Goal: Task Accomplishment & Management: Manage account settings

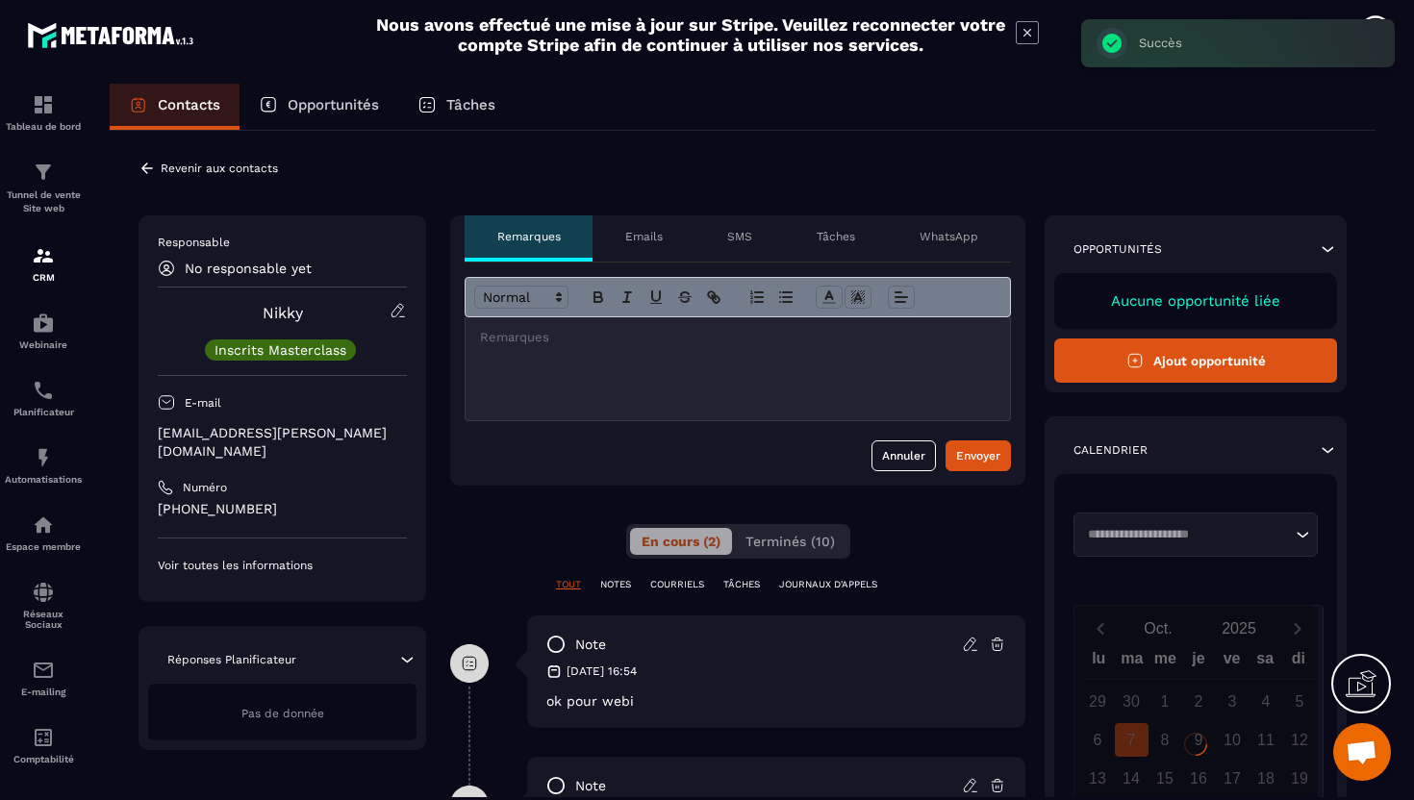
click at [389, 313] on div "Nikky Inscrits Masterclass" at bounding box center [282, 331] width 249 height 59
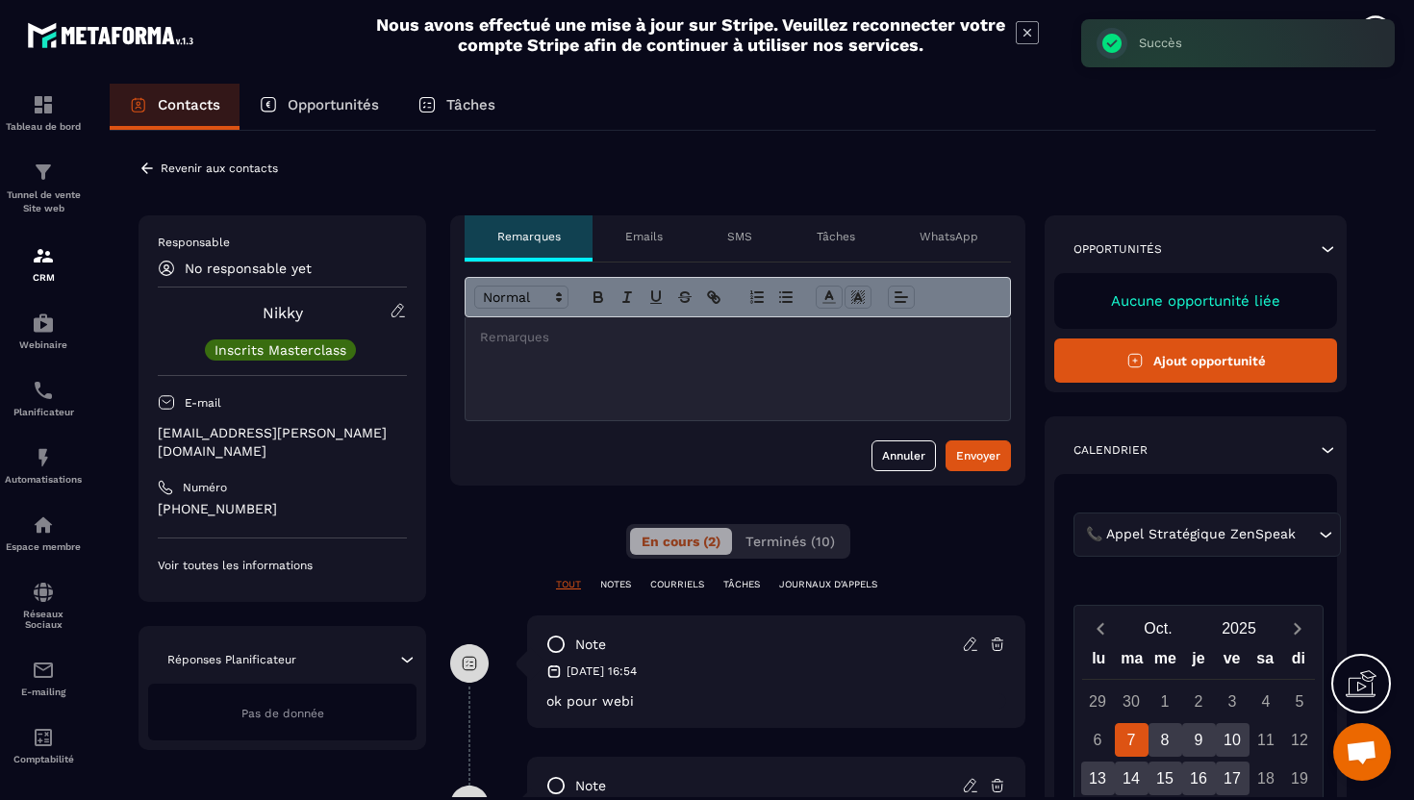
click at [396, 314] on icon at bounding box center [398, 310] width 17 height 17
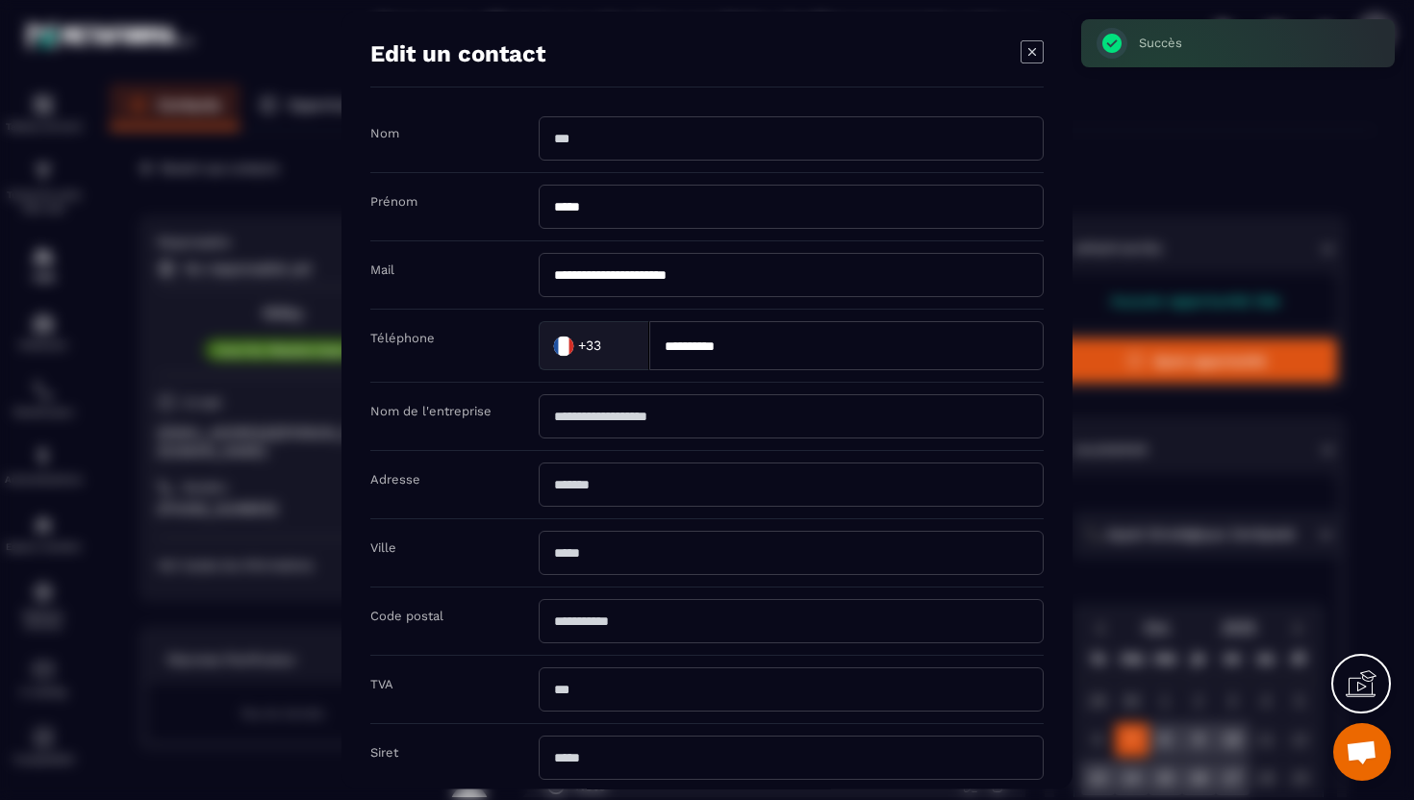
click at [230, 330] on div "Modal window" at bounding box center [707, 400] width 1414 height 800
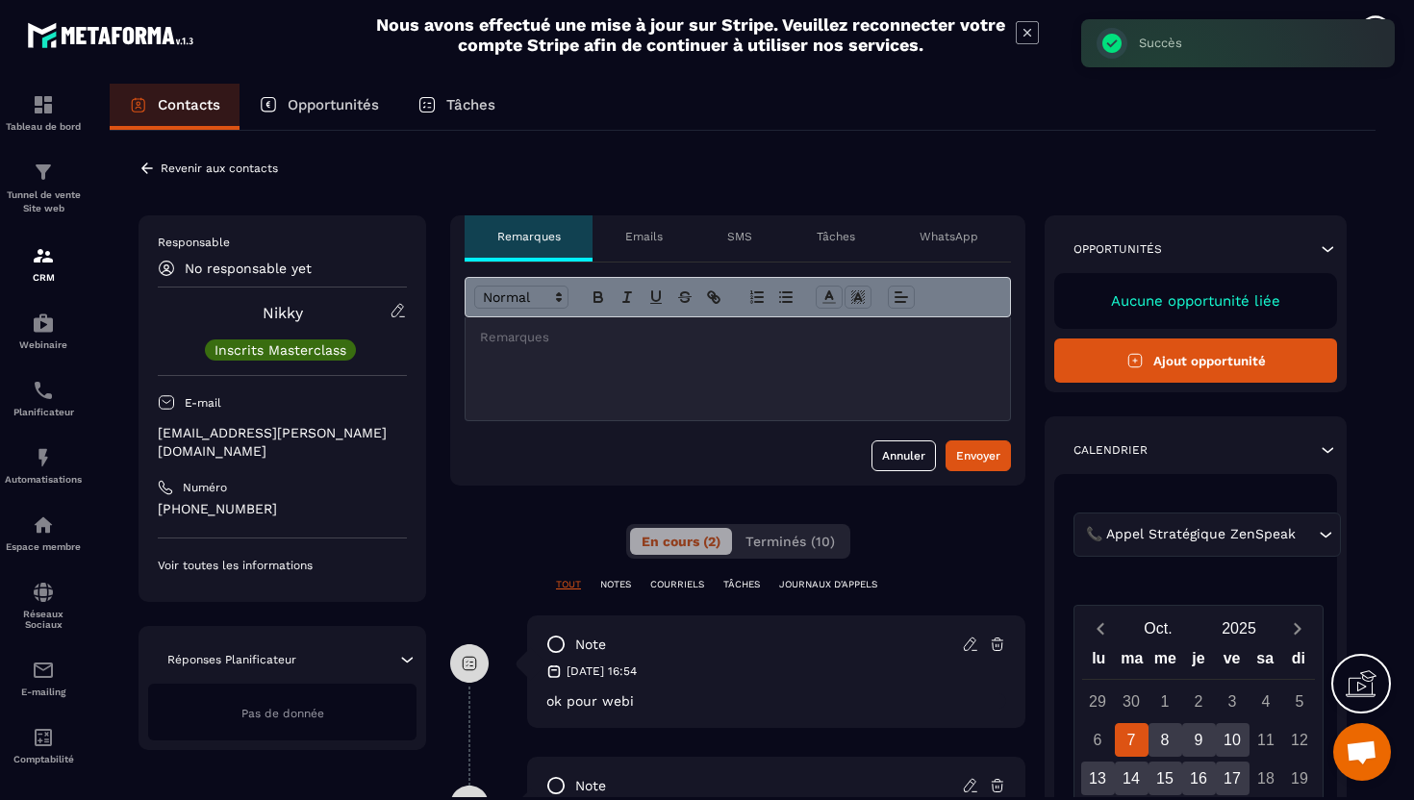
click at [143, 172] on icon at bounding box center [146, 168] width 17 height 17
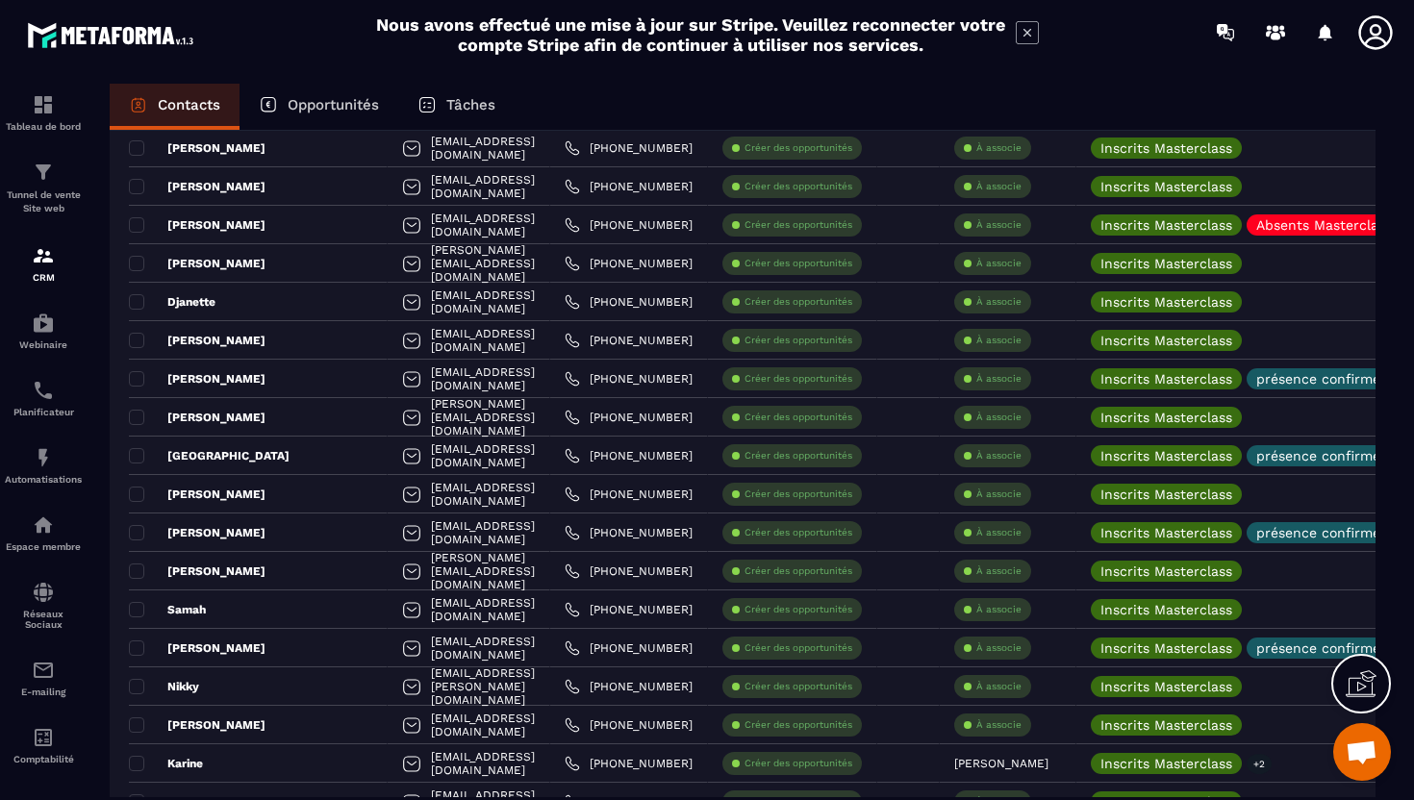
scroll to position [630, 0]
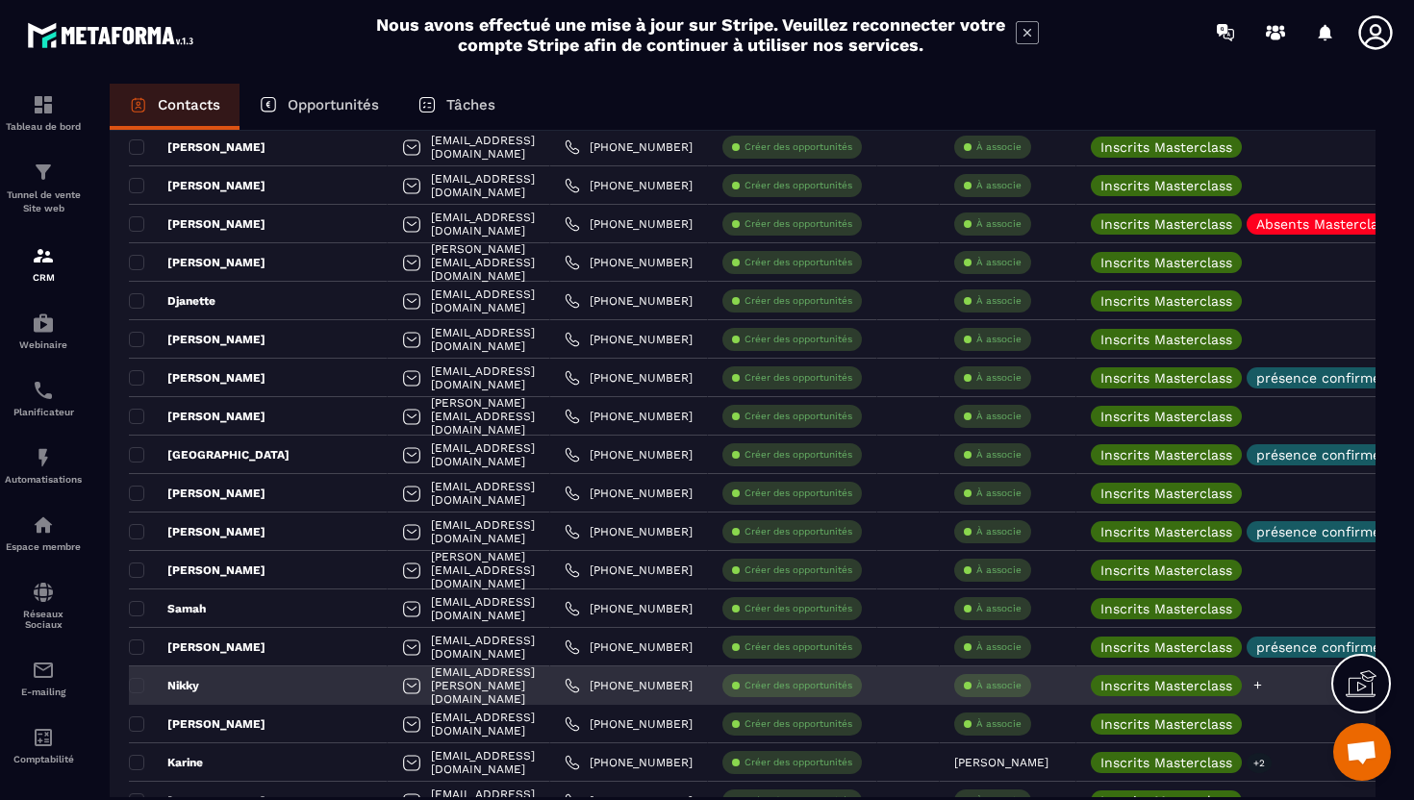
click at [1264, 681] on icon at bounding box center [1257, 685] width 13 height 13
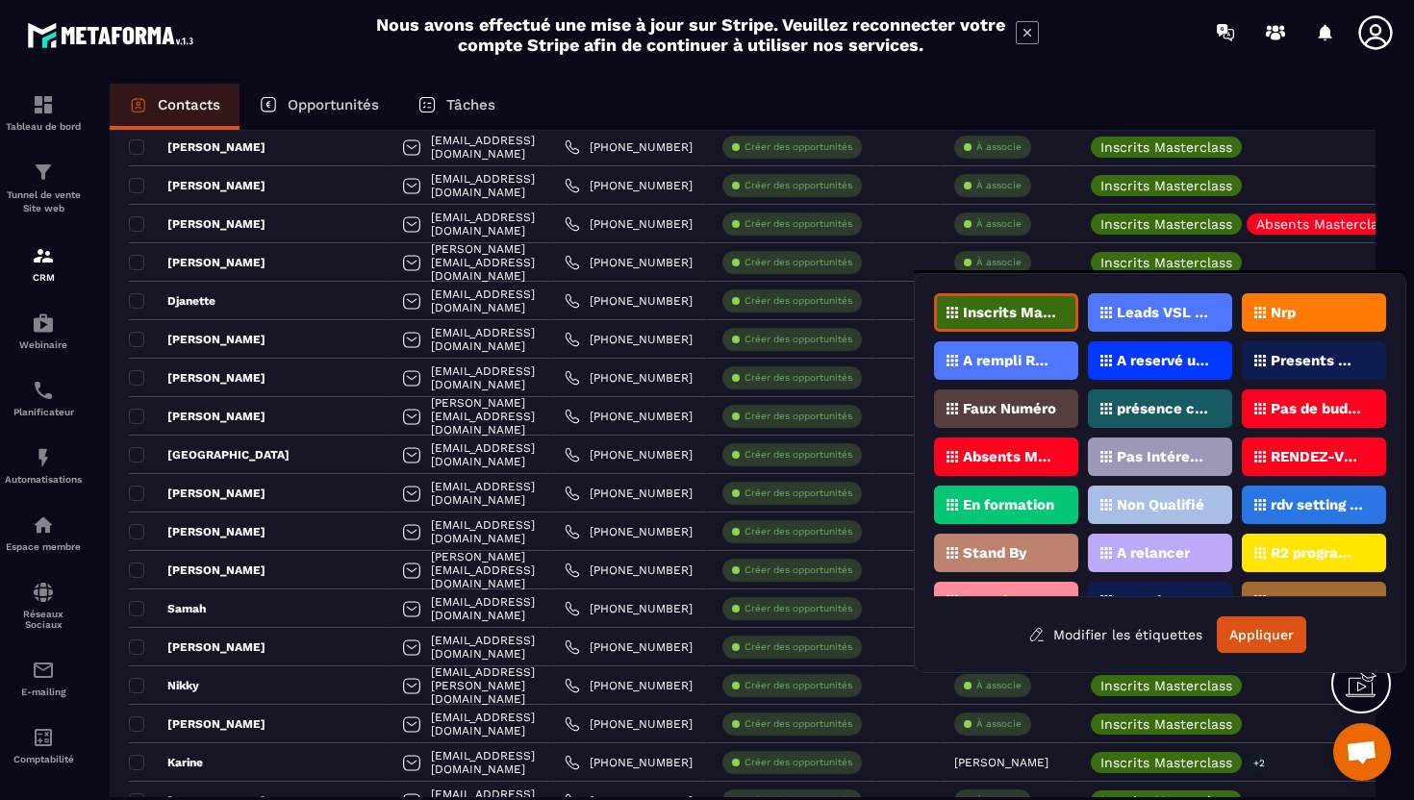
click at [1167, 414] on p "présence confirmée" at bounding box center [1163, 408] width 93 height 13
click at [1264, 635] on button "Appliquer" at bounding box center [1261, 634] width 89 height 37
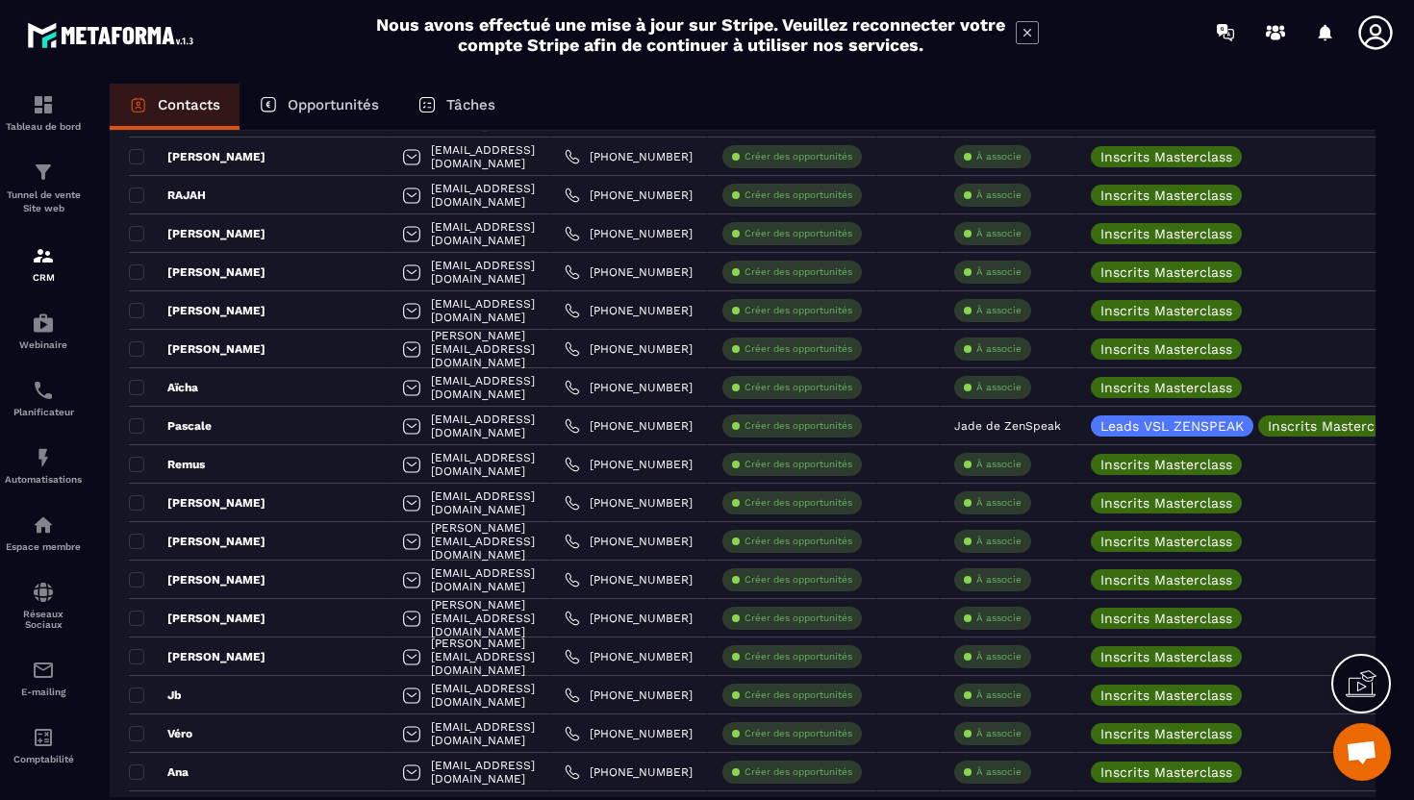
scroll to position [2325, 0]
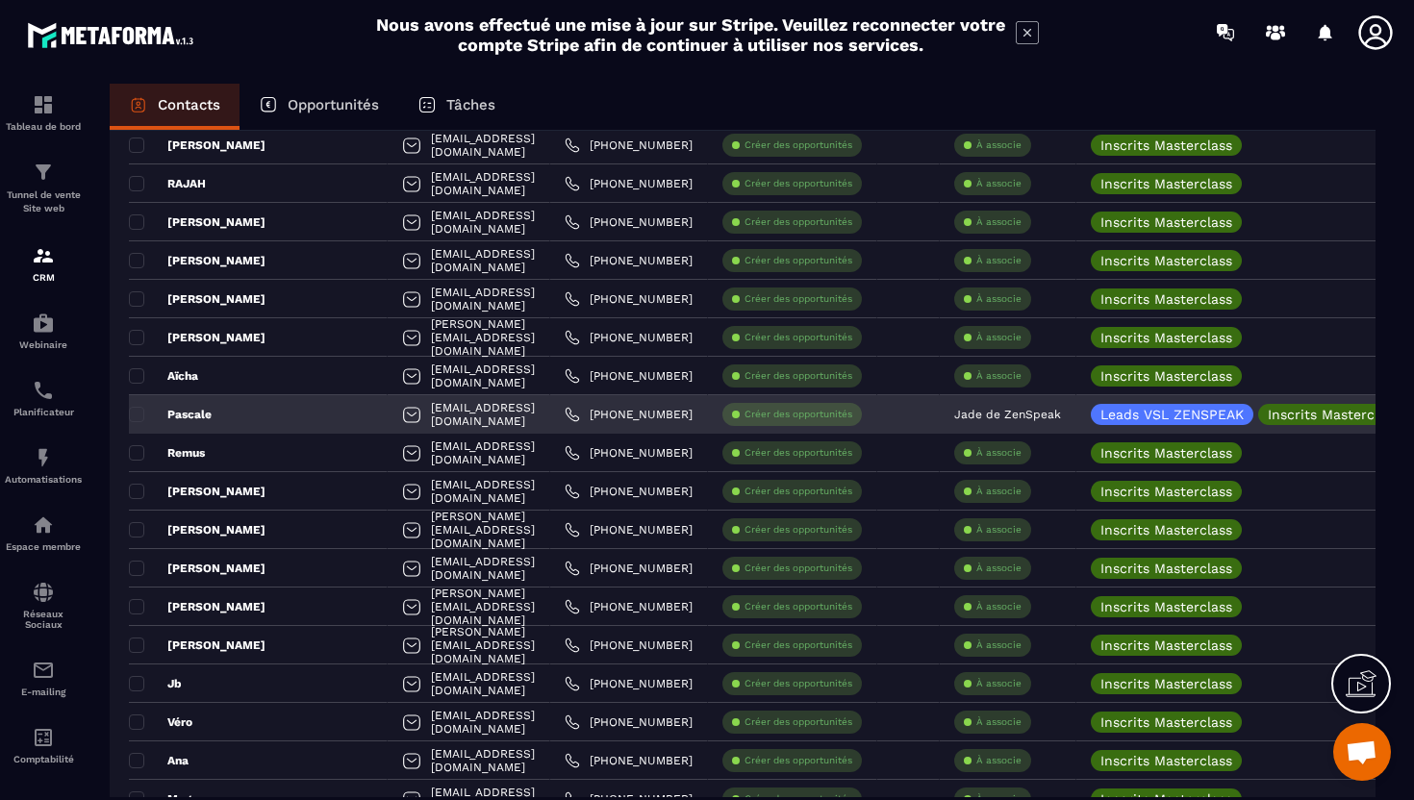
click at [1003, 414] on p "Jade de ZenSpeak" at bounding box center [1007, 414] width 107 height 13
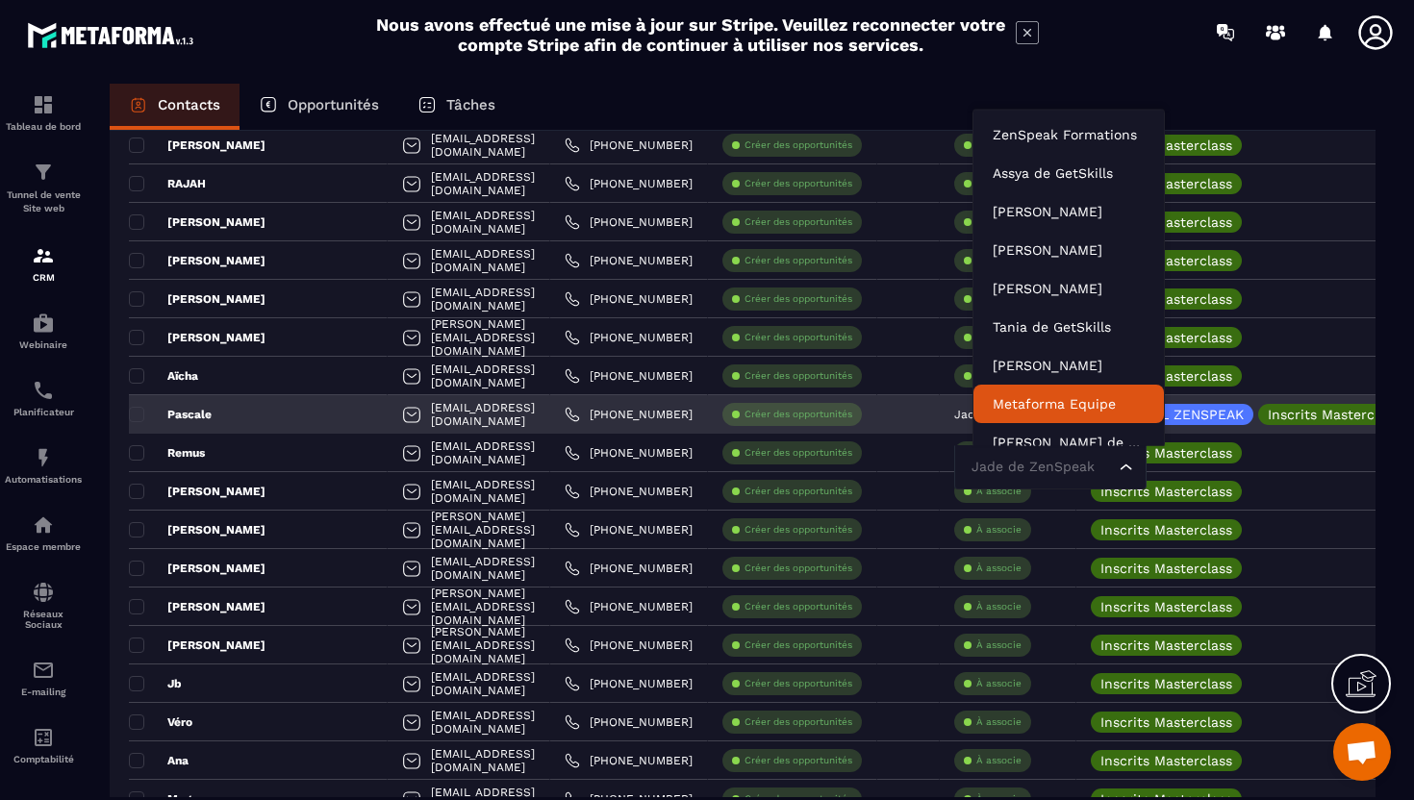
click at [165, 427] on div "Pascale" at bounding box center [258, 414] width 259 height 38
